Goal: Navigation & Orientation: Find specific page/section

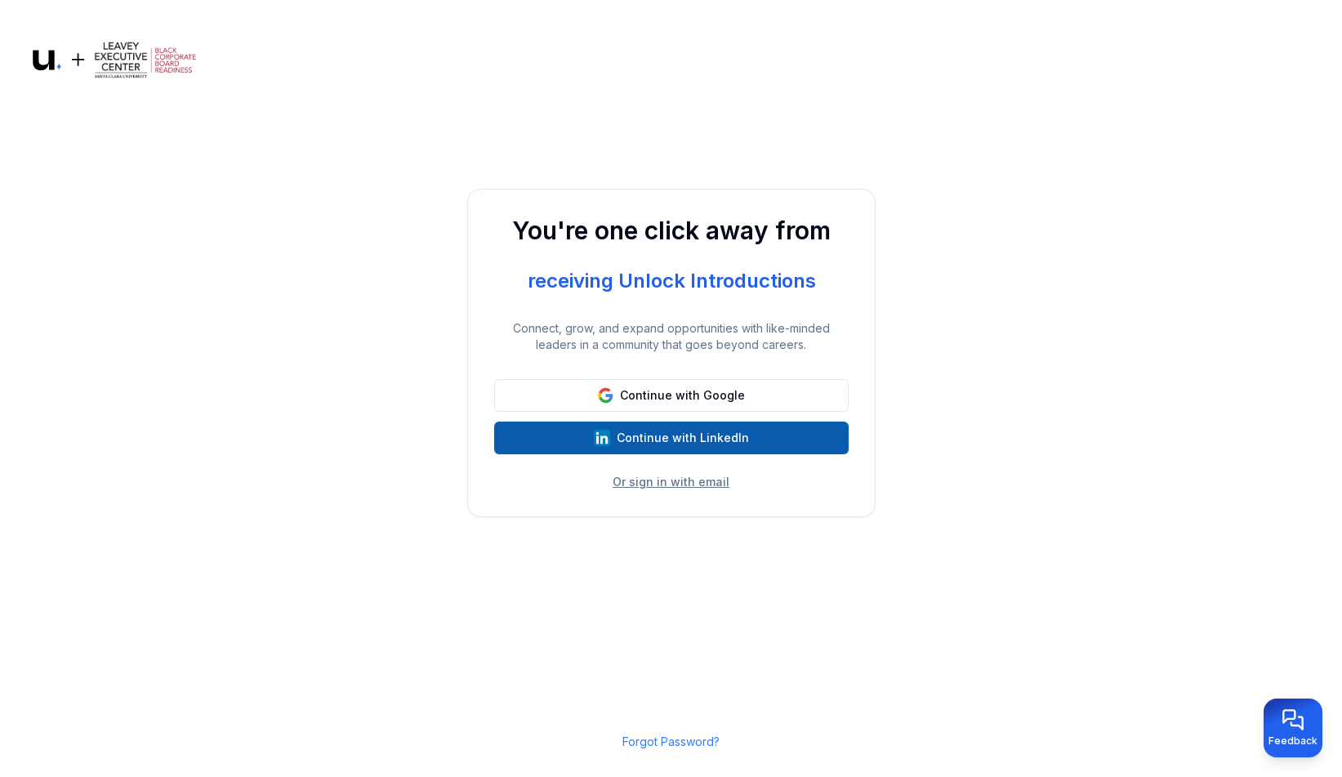
click at [685, 440] on button "Continue with LinkedIn" at bounding box center [671, 438] width 355 height 33
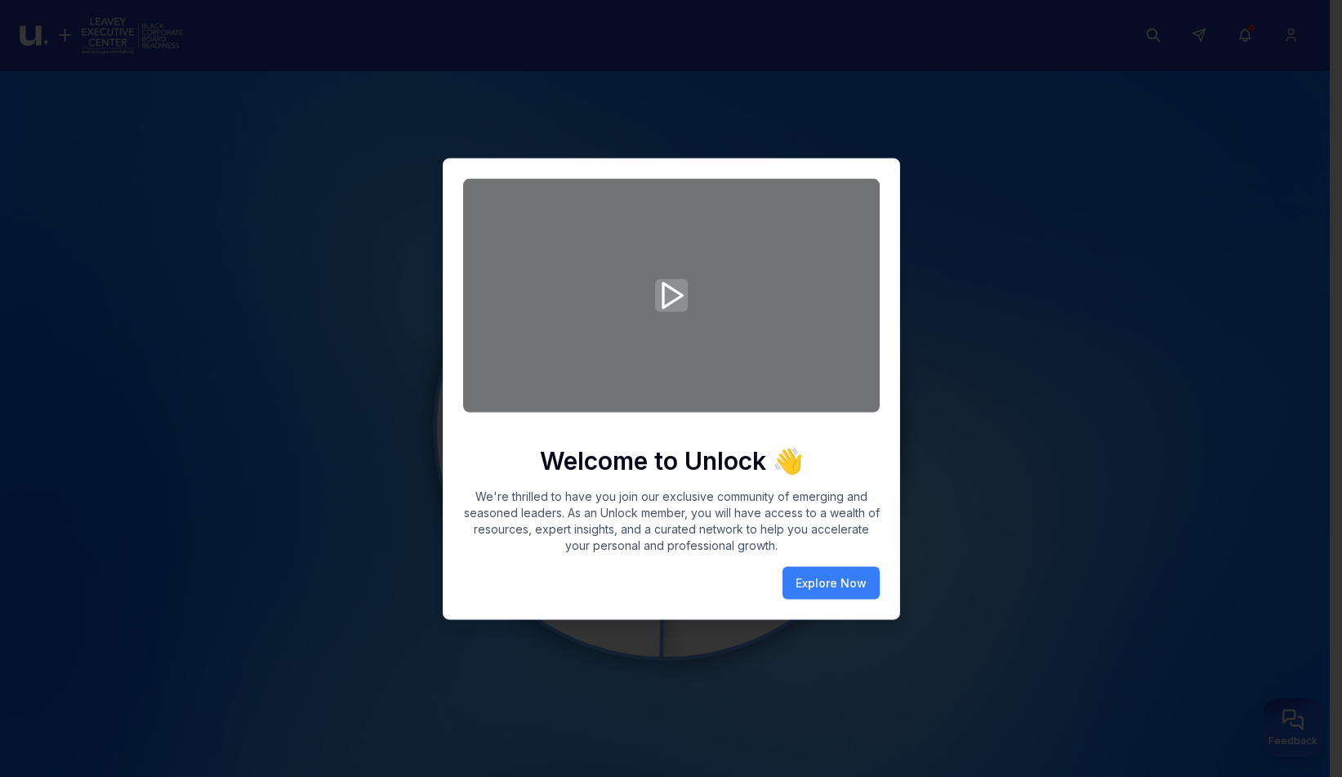
click at [664, 299] on polygon "Play video" at bounding box center [672, 296] width 19 height 25
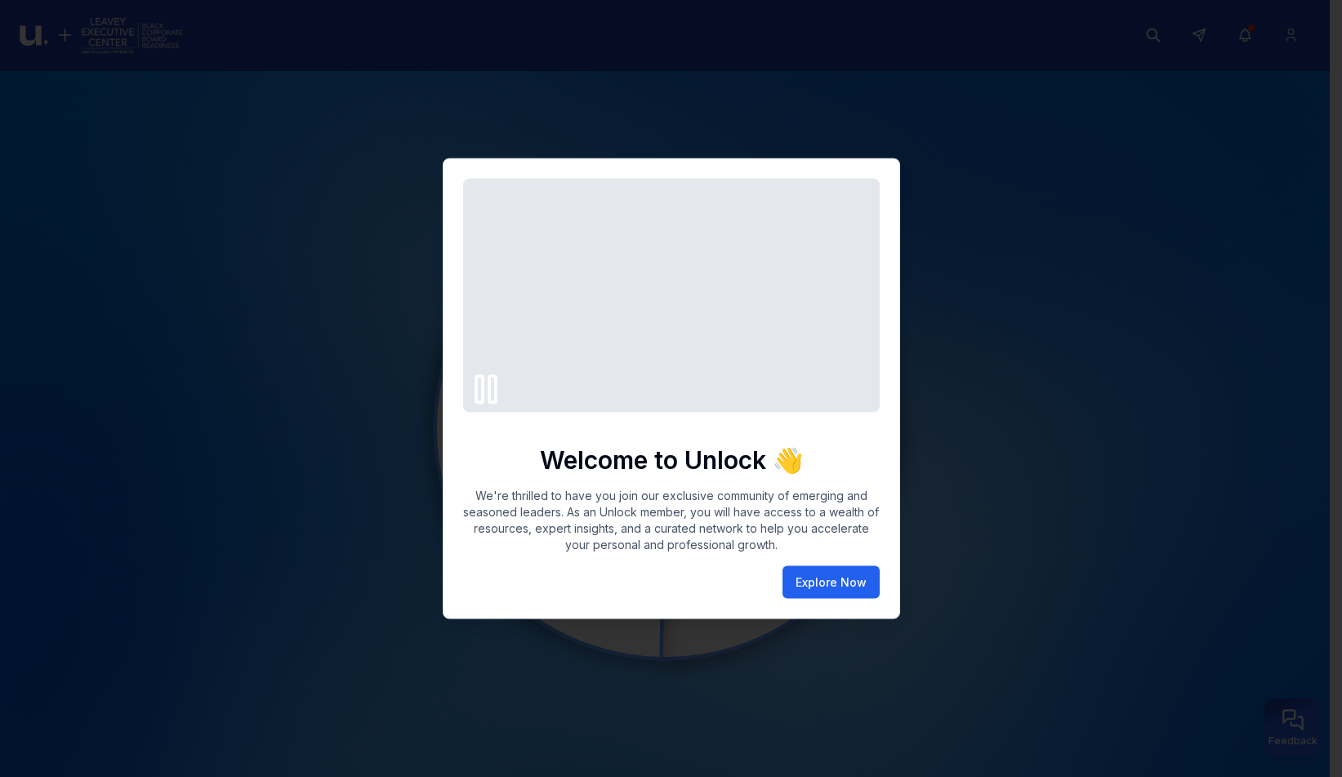
click at [838, 583] on button "Explore Now" at bounding box center [831, 582] width 97 height 33
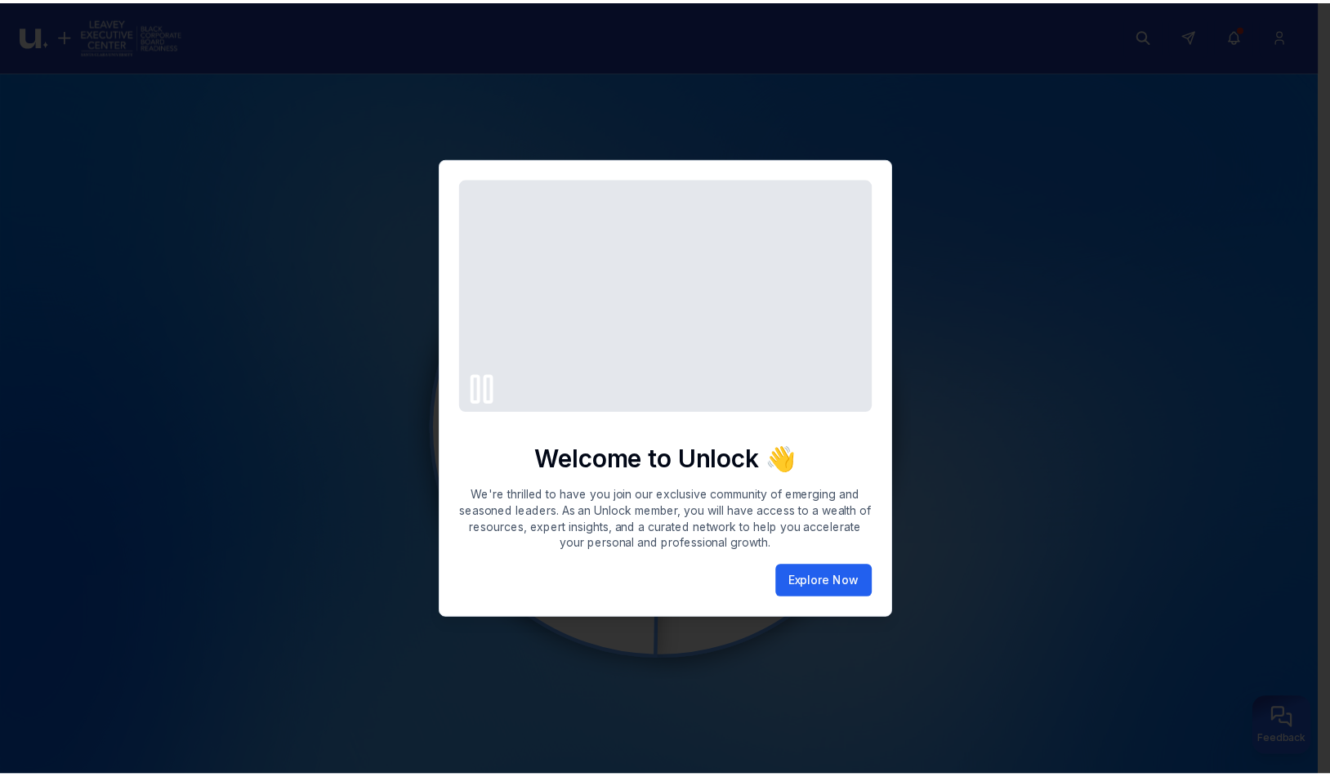
scroll to position [9, 0]
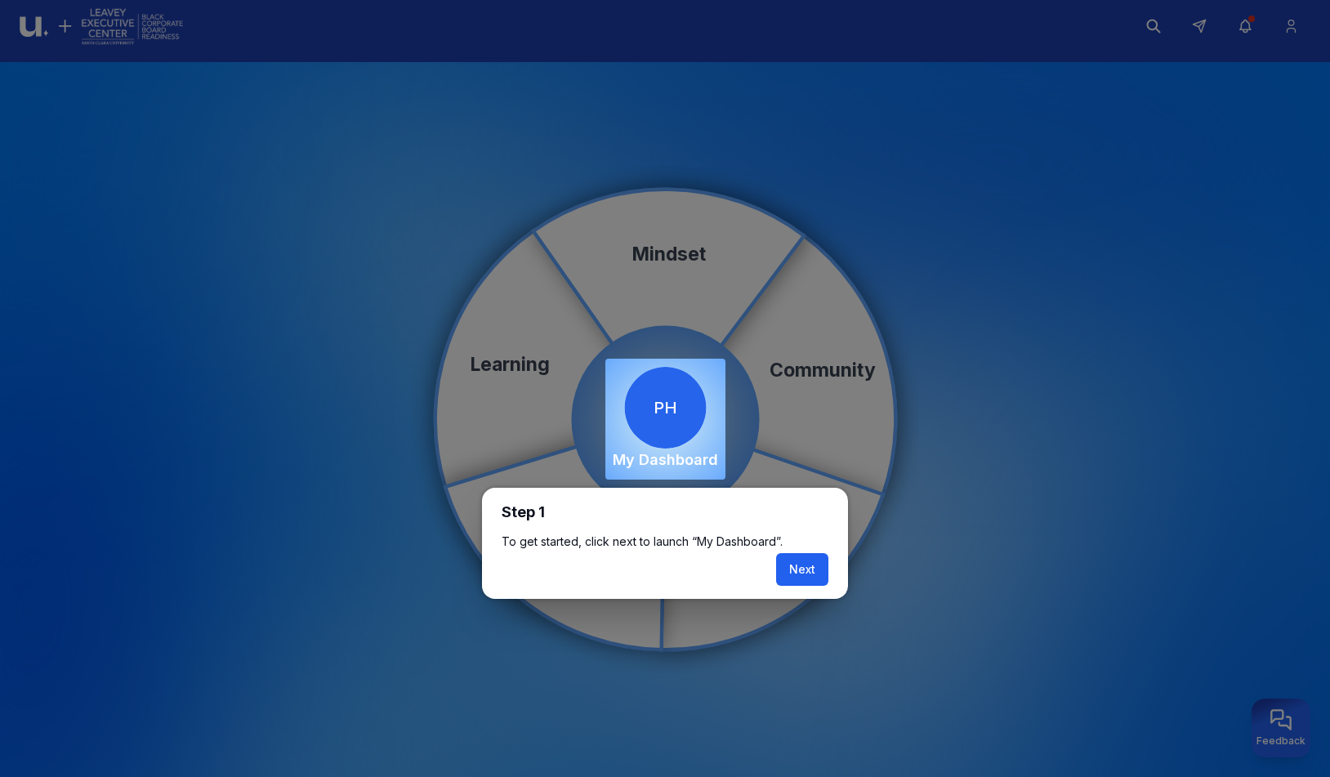
click at [803, 569] on button "Next" at bounding box center [802, 569] width 52 height 33
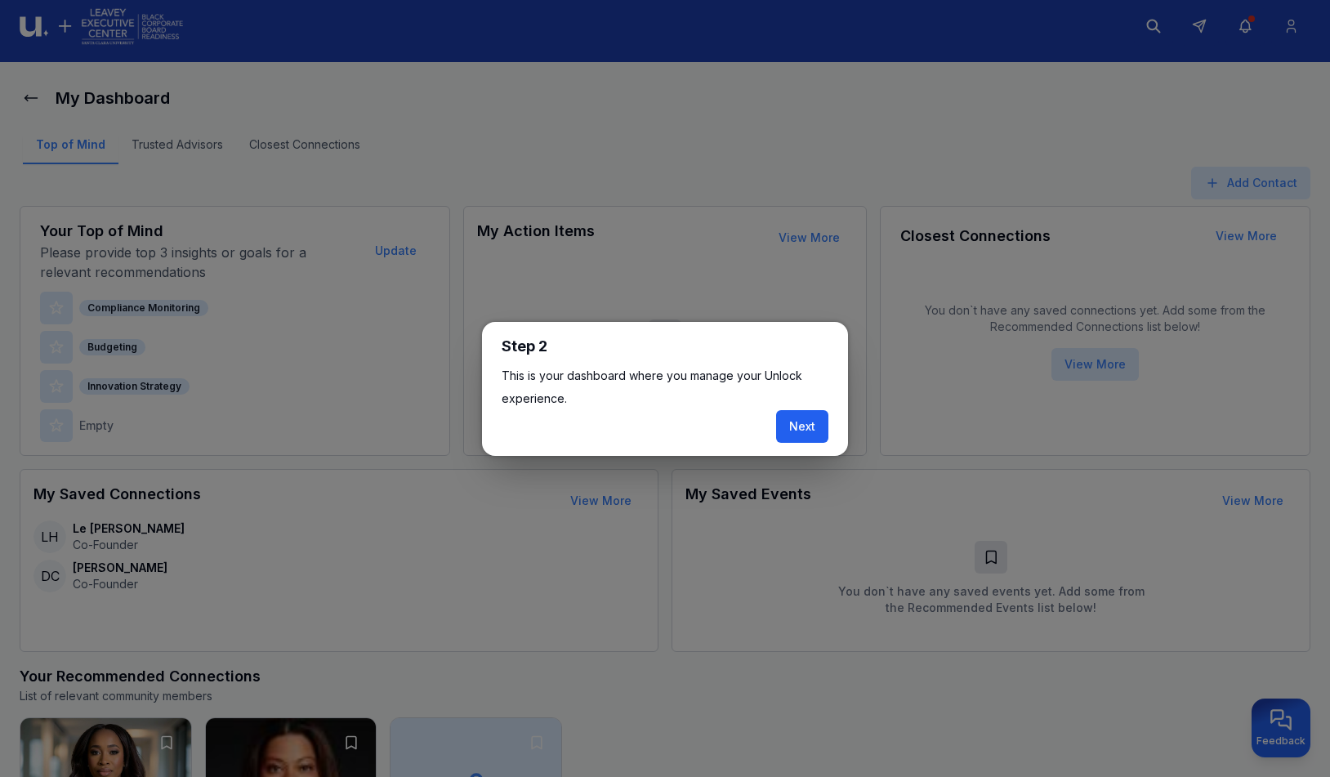
click at [802, 428] on button "Next" at bounding box center [802, 426] width 52 height 33
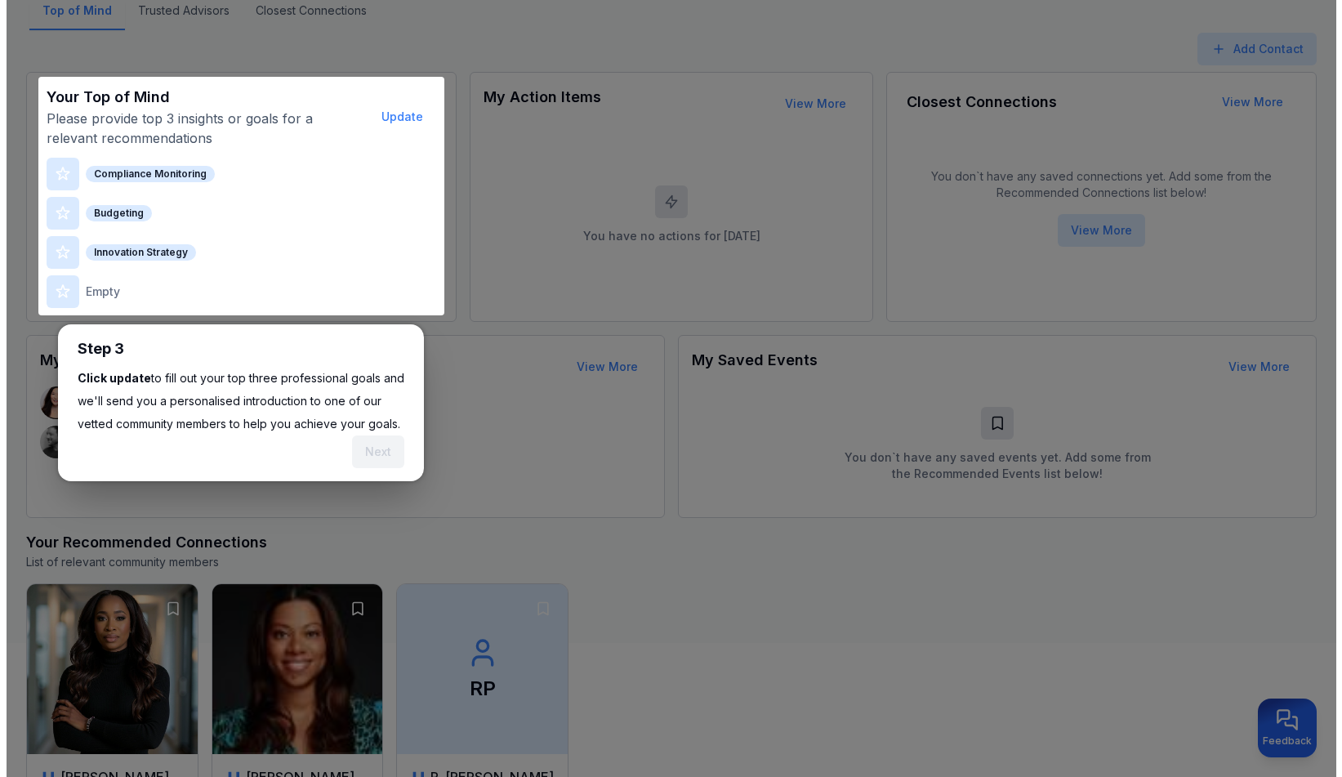
scroll to position [122, 0]
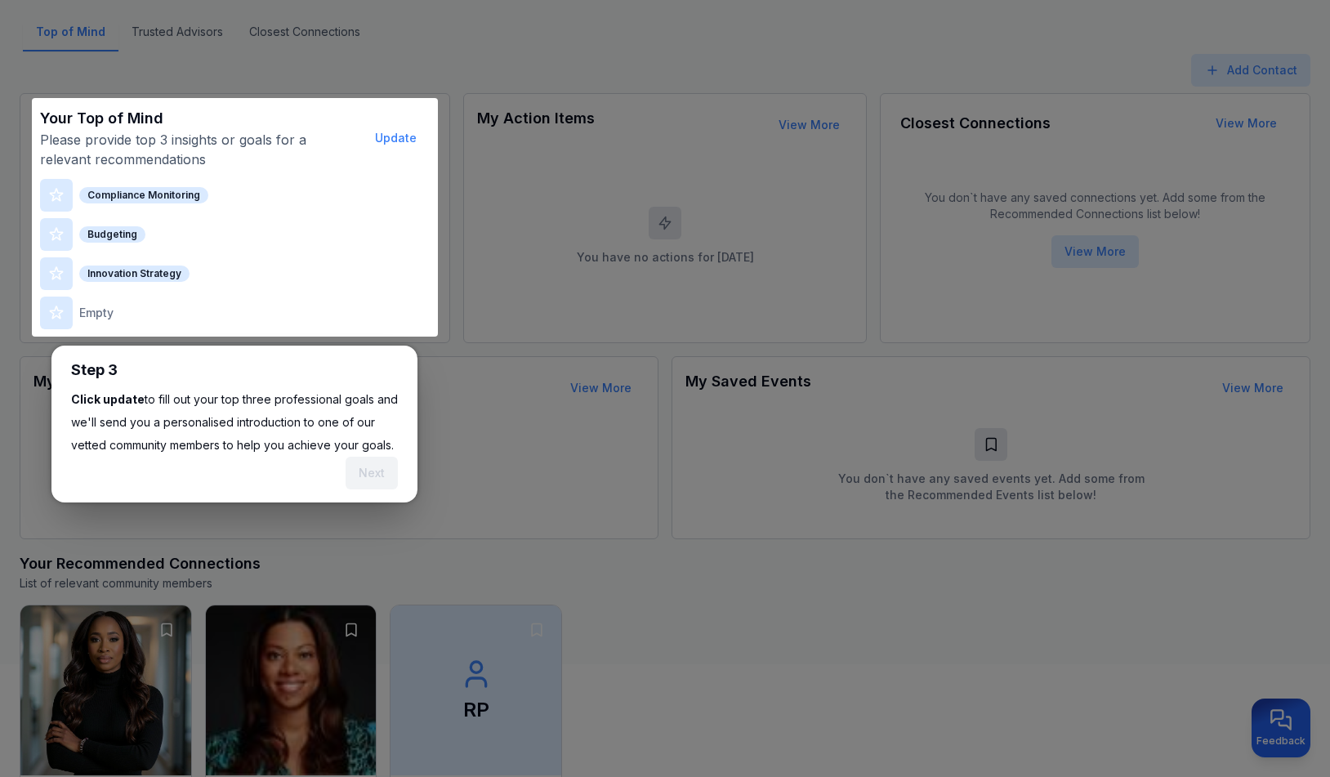
click at [95, 314] on p "Empty" at bounding box center [96, 313] width 34 height 16
click at [392, 138] on button "Update" at bounding box center [396, 138] width 68 height 33
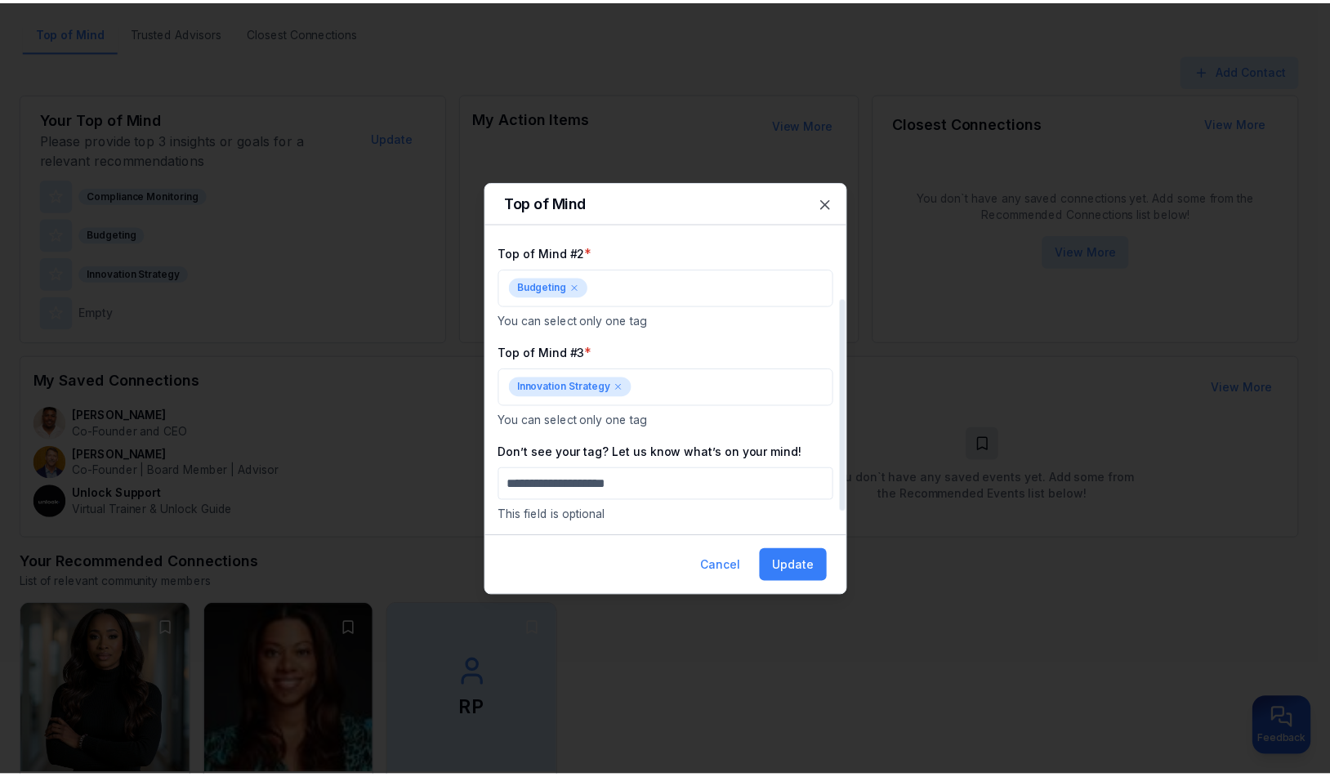
scroll to position [95, 0]
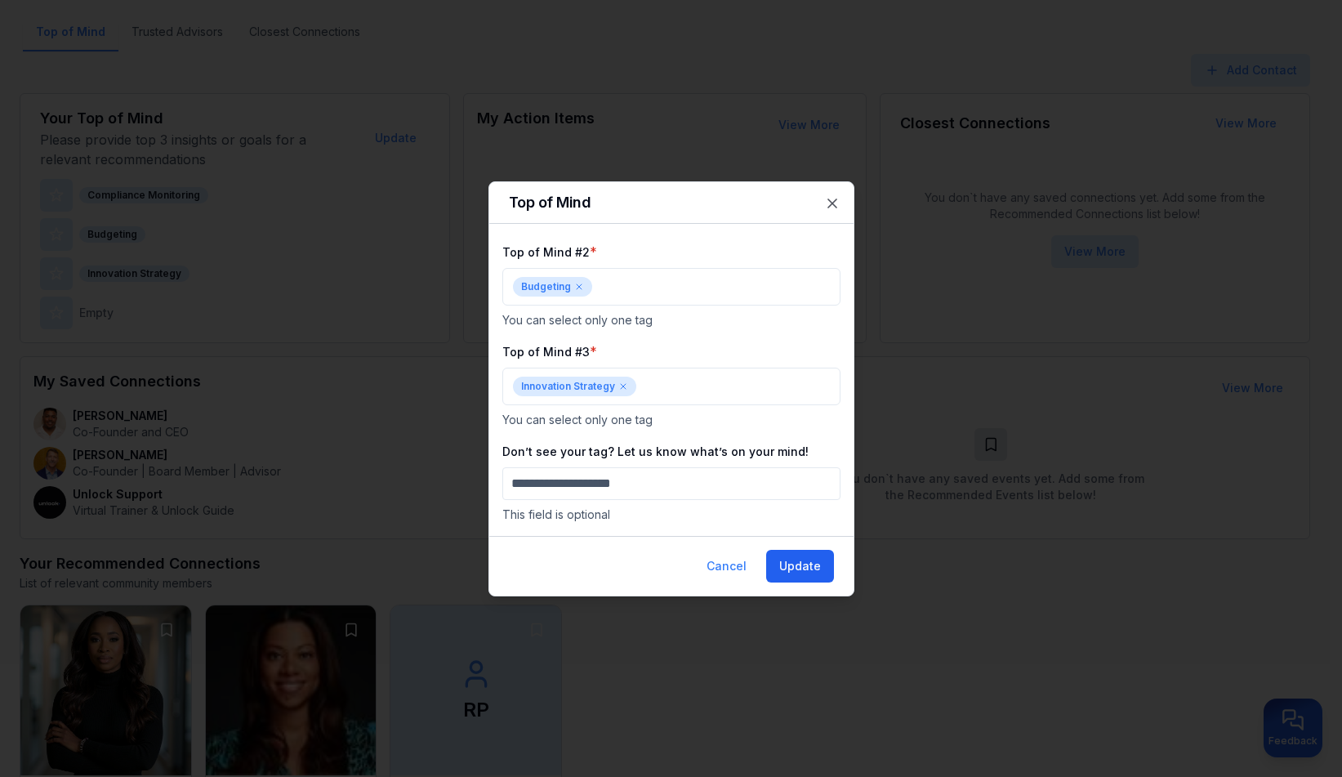
click at [793, 564] on button "Update" at bounding box center [800, 566] width 68 height 33
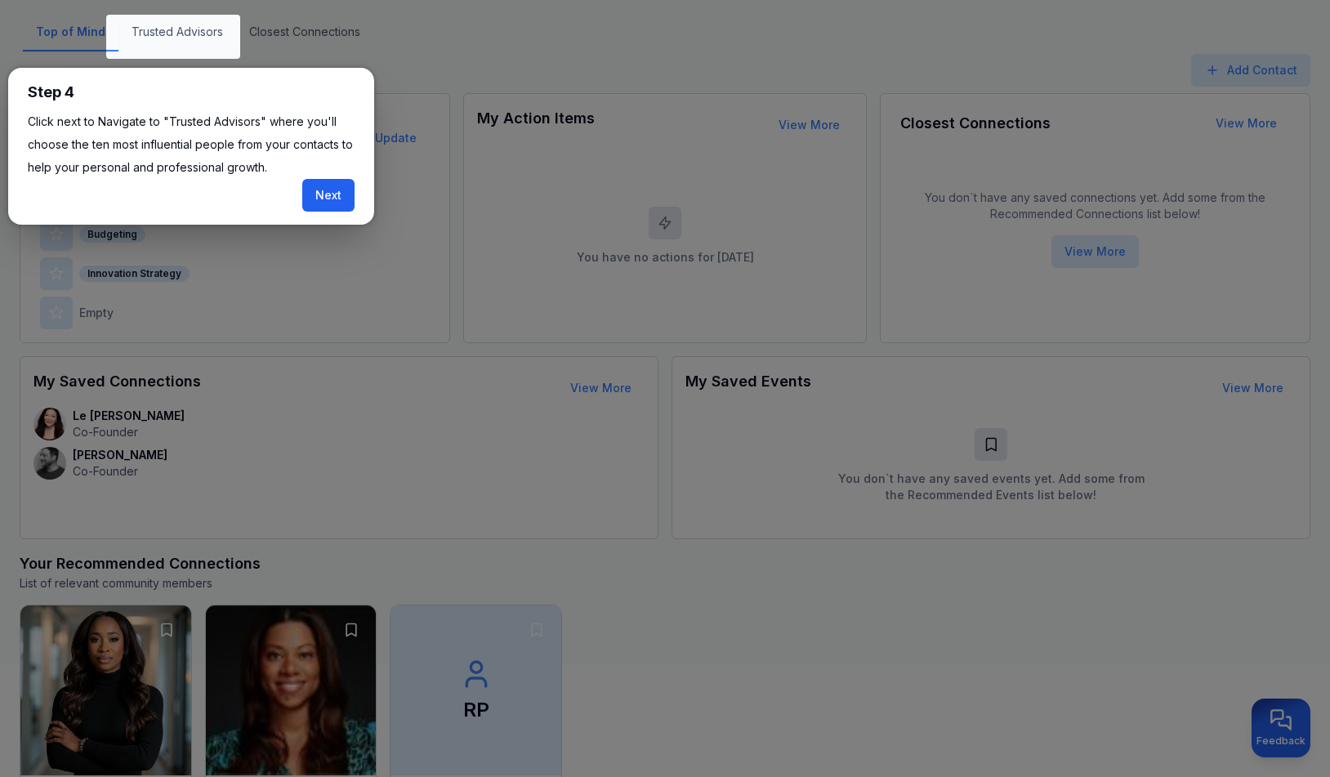
click at [333, 196] on button "Next" at bounding box center [328, 195] width 52 height 33
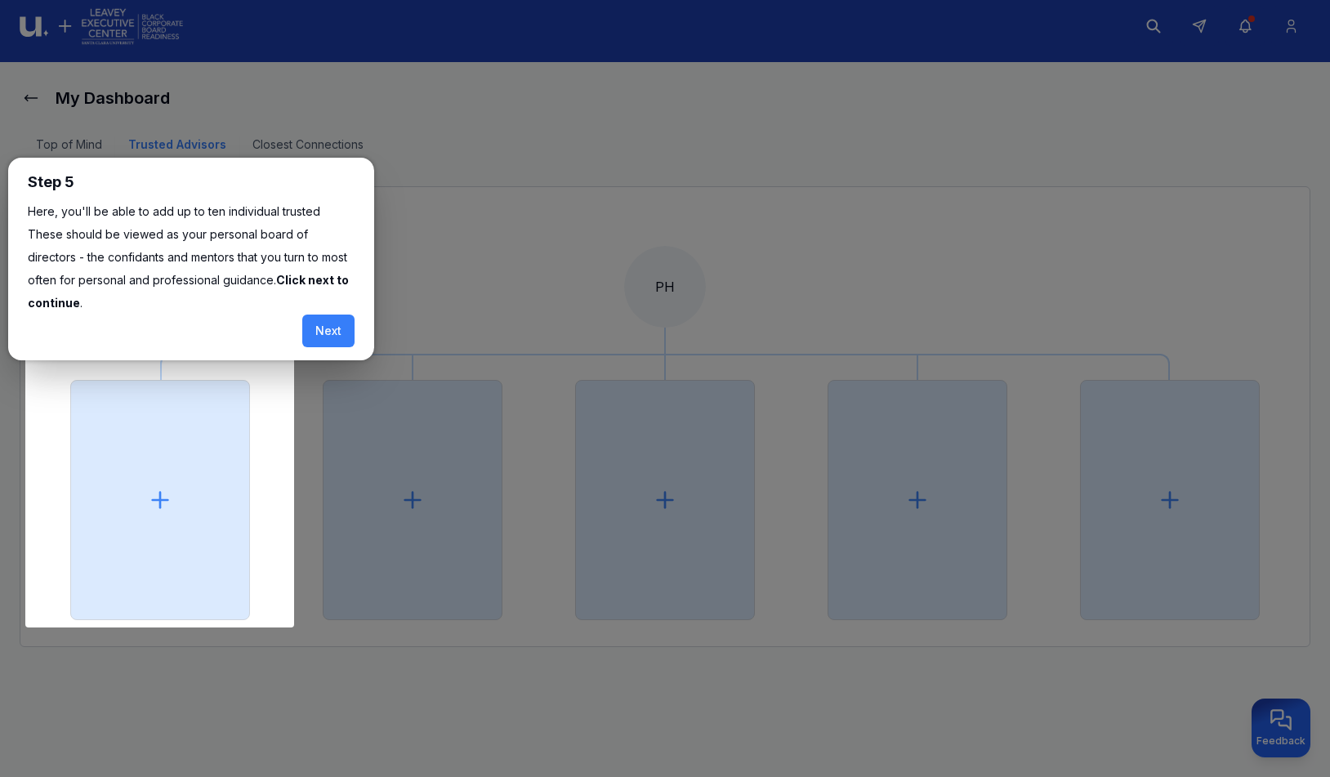
scroll to position [48, 0]
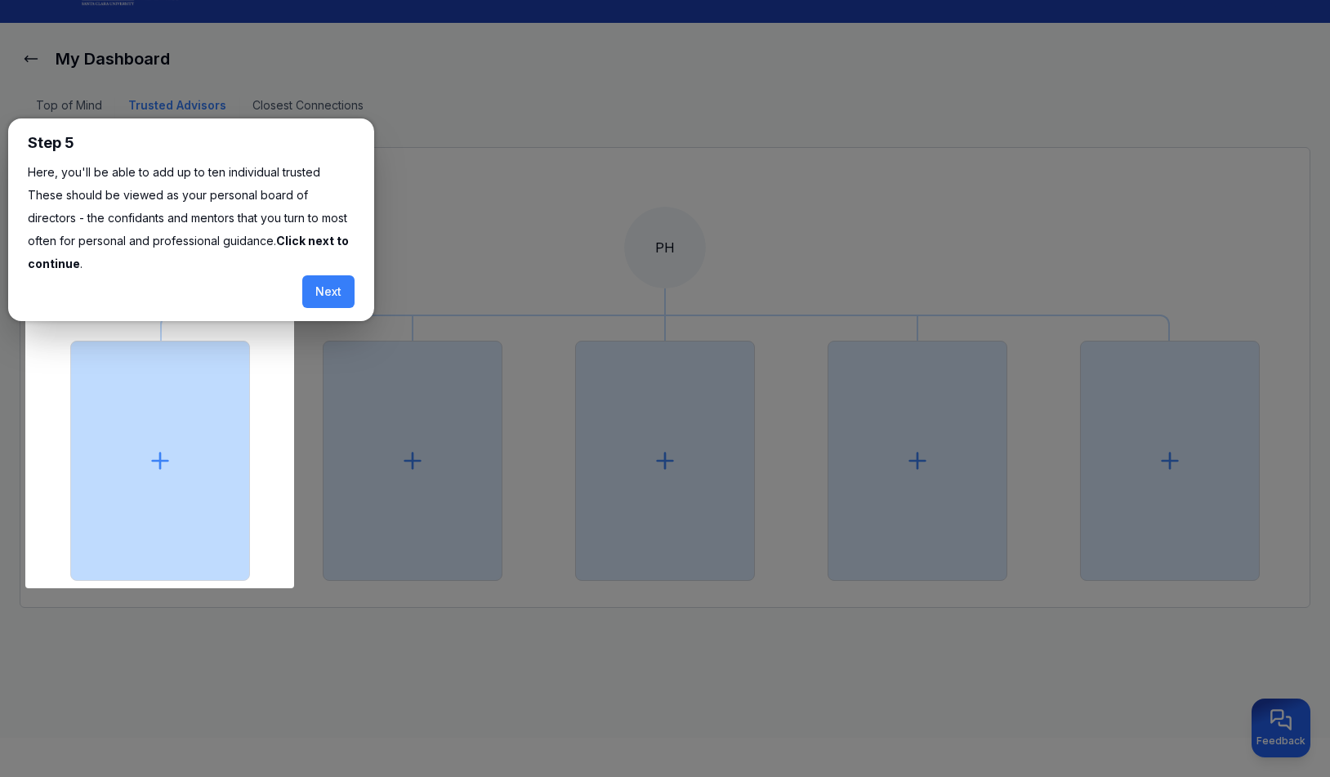
click at [163, 461] on icon at bounding box center [160, 461] width 16 height 0
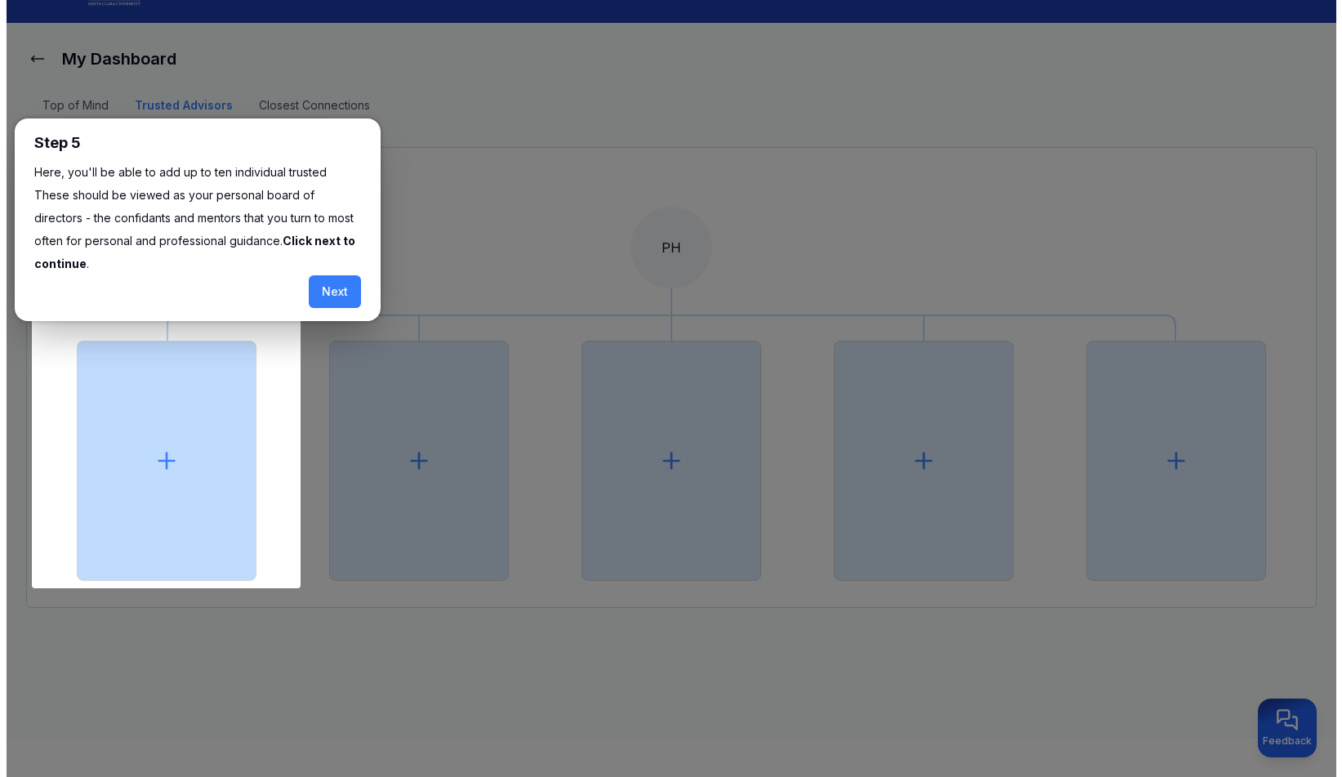
scroll to position [9, 0]
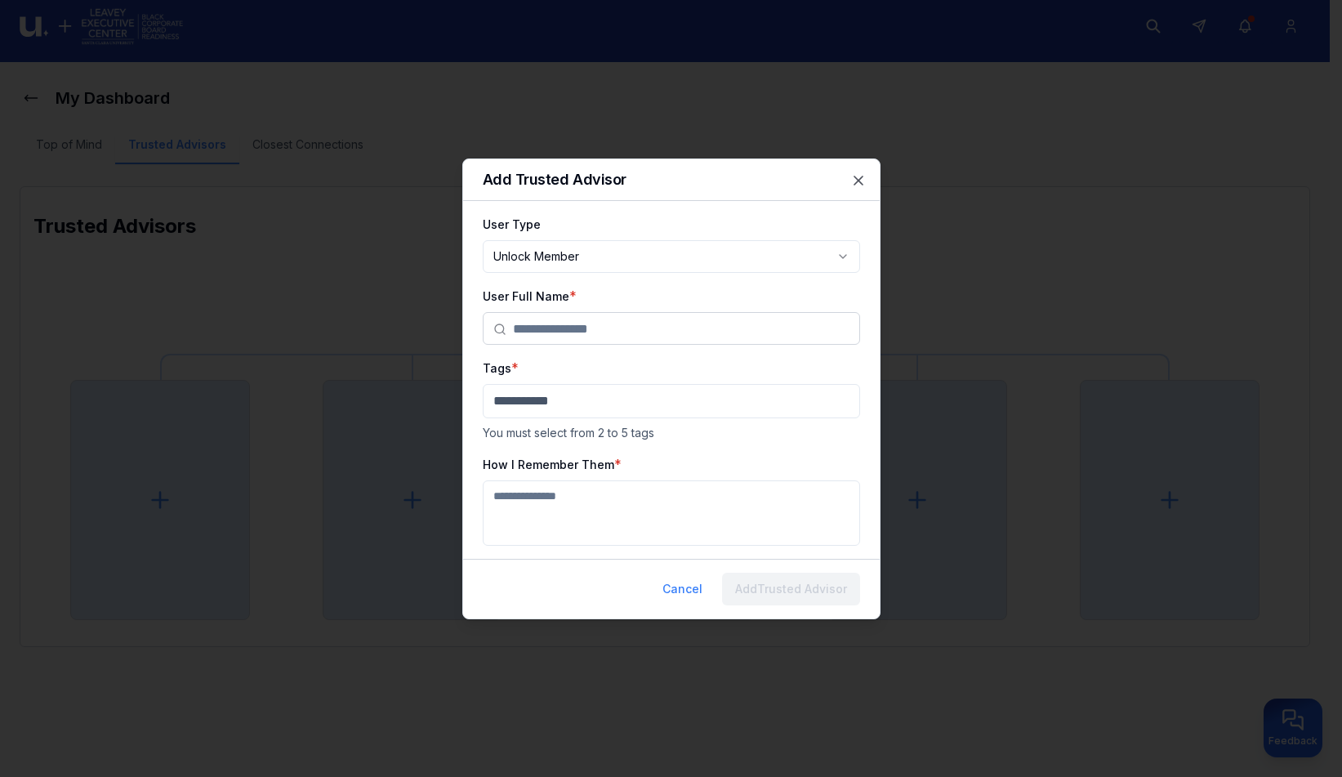
click at [845, 252] on body "**********" at bounding box center [665, 379] width 1330 height 777
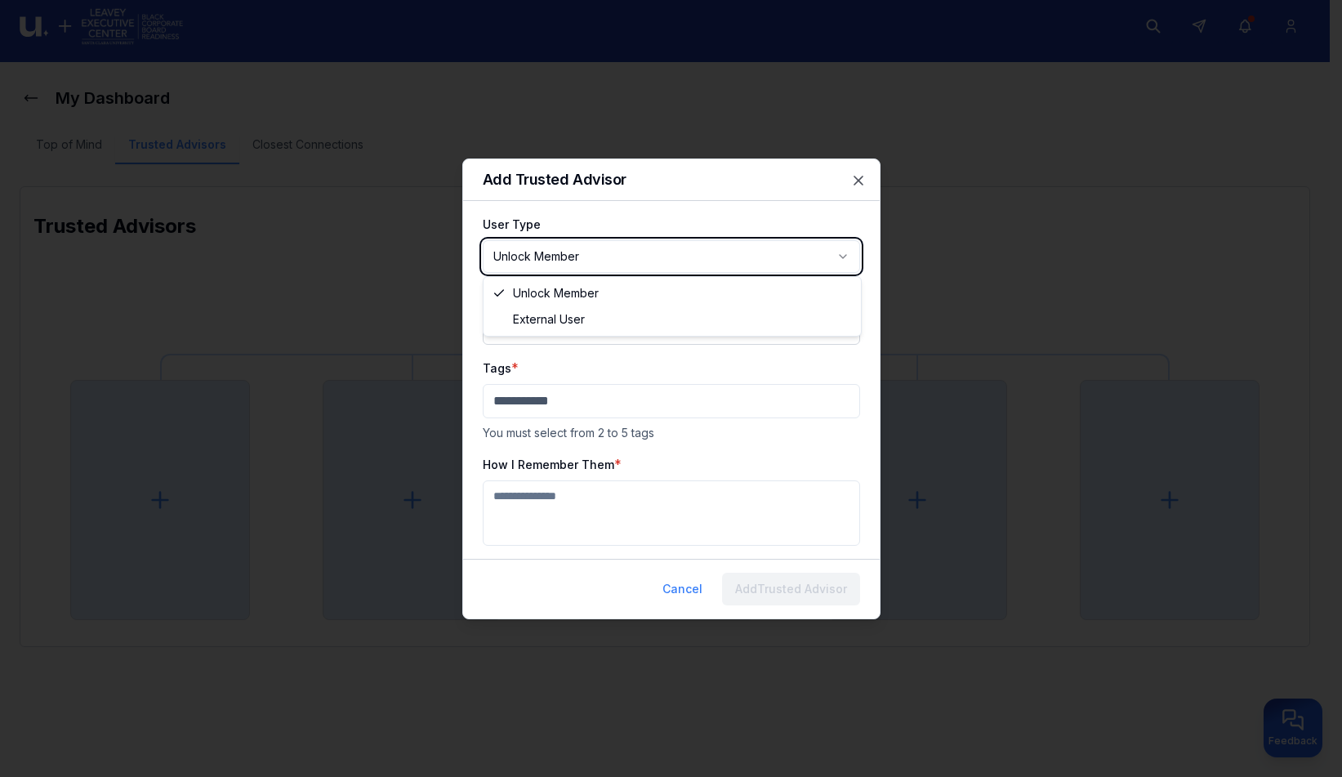
click at [729, 253] on body "**********" at bounding box center [665, 379] width 1330 height 777
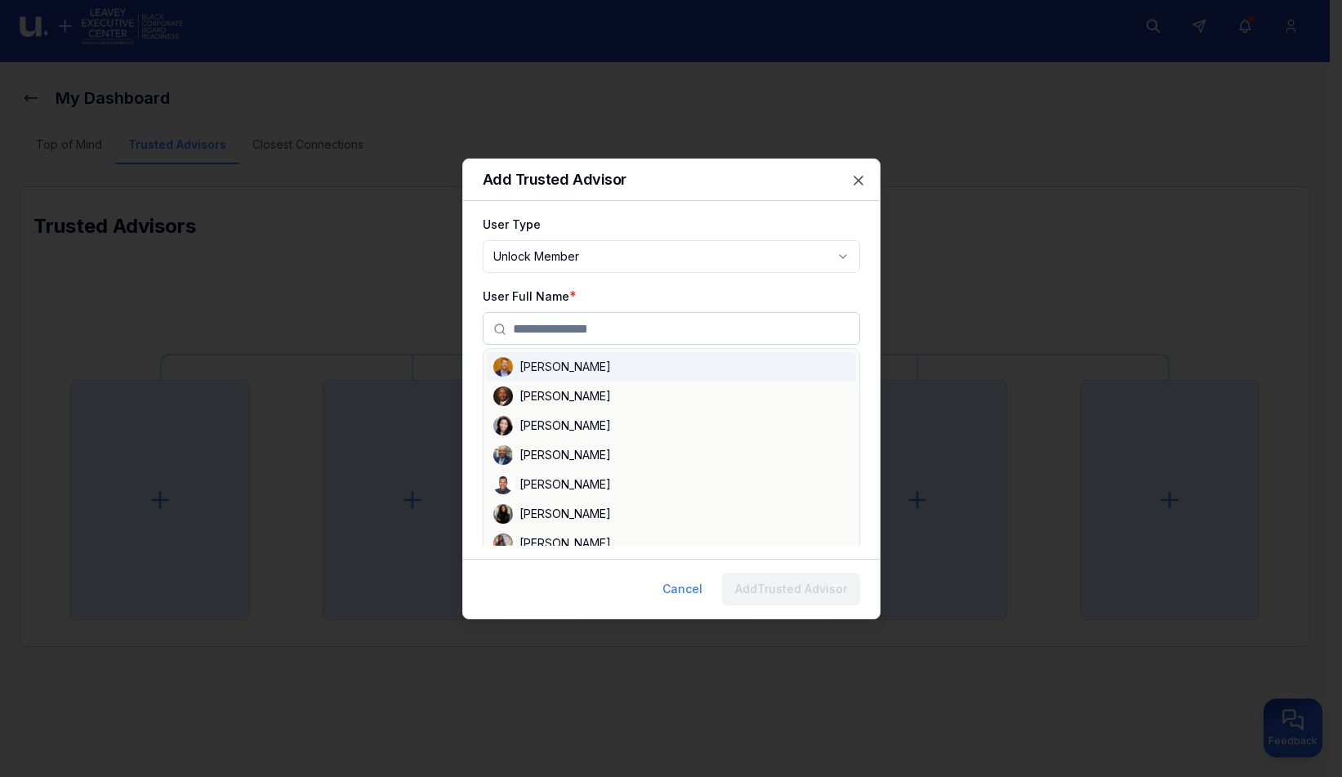
click at [702, 333] on input "text" at bounding box center [681, 329] width 337 height 33
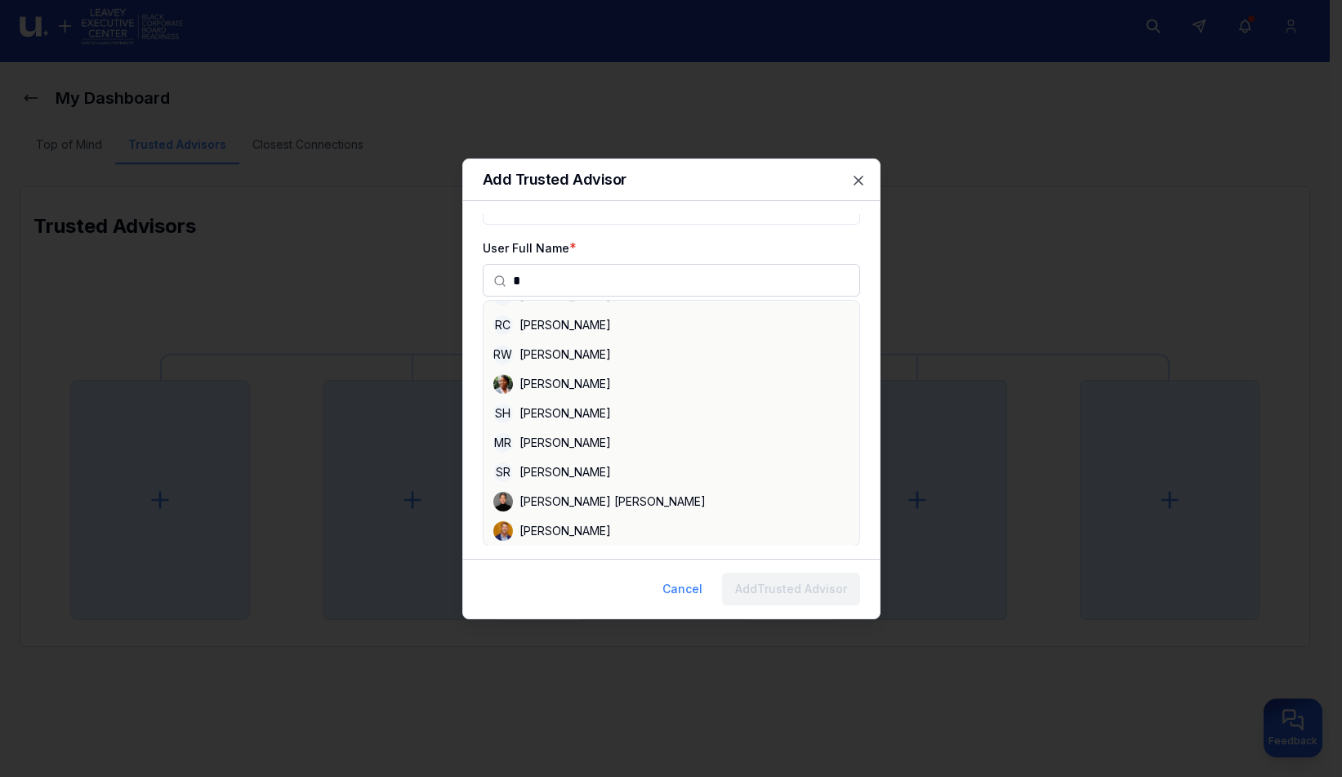
scroll to position [0, 0]
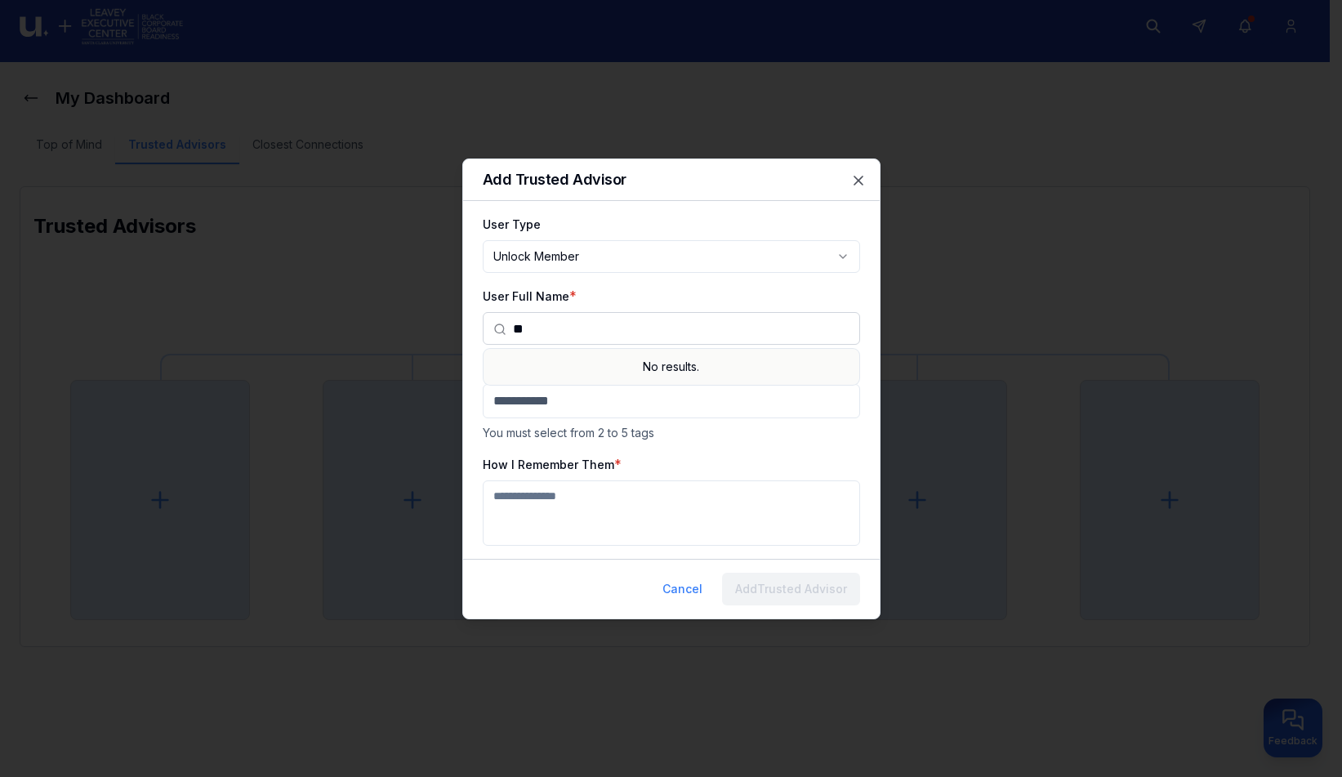
type input "*"
click at [863, 175] on icon "button" at bounding box center [859, 180] width 16 height 16
